Goal: Transaction & Acquisition: Subscribe to service/newsletter

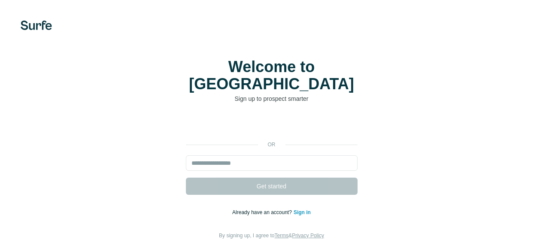
scroll to position [40, 0]
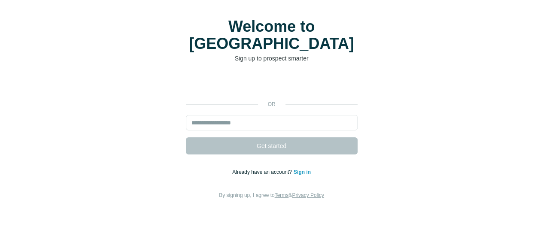
click at [186, 116] on input "email" at bounding box center [272, 122] width 172 height 15
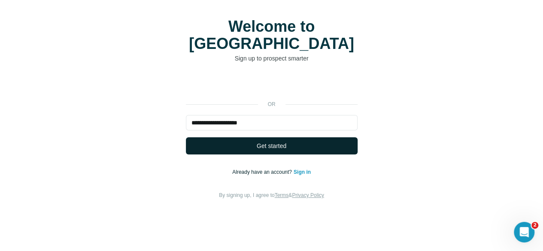
type input "**********"
click at [257, 142] on span "Get started" at bounding box center [272, 146] width 30 height 9
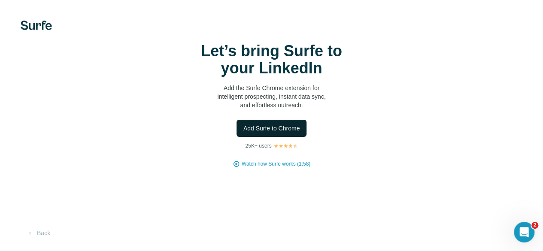
click at [243, 133] on span "Add Surfe to Chrome" at bounding box center [271, 128] width 57 height 9
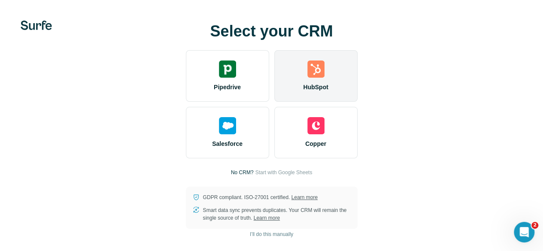
click at [307, 78] on img at bounding box center [315, 69] width 17 height 17
